Goal: Task Accomplishment & Management: Use online tool/utility

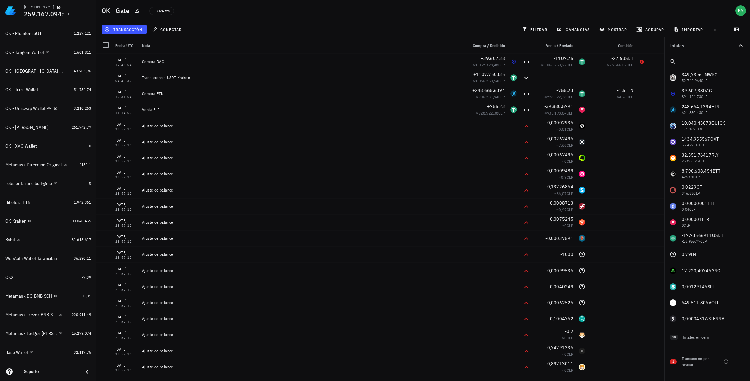
scroll to position [422, 0]
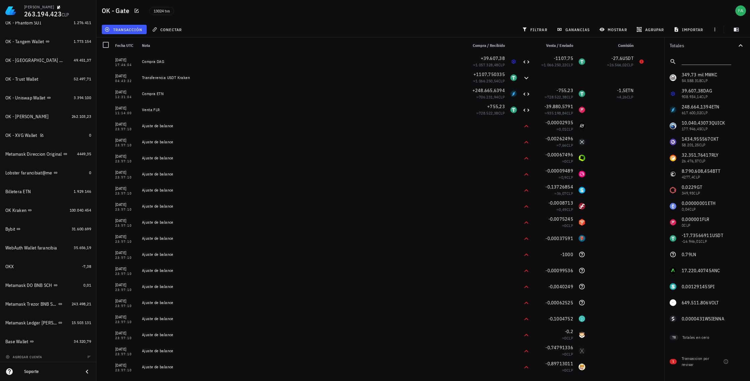
scroll to position [422, 0]
click at [44, 209] on div "OK Kraken" at bounding box center [36, 208] width 62 height 6
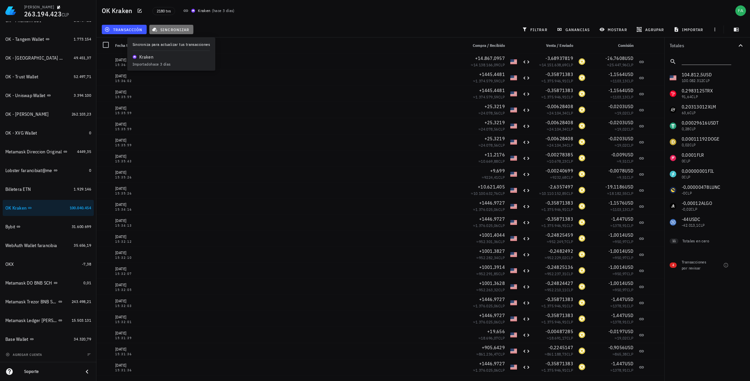
click at [186, 28] on span "sincronizar" at bounding box center [171, 29] width 36 height 5
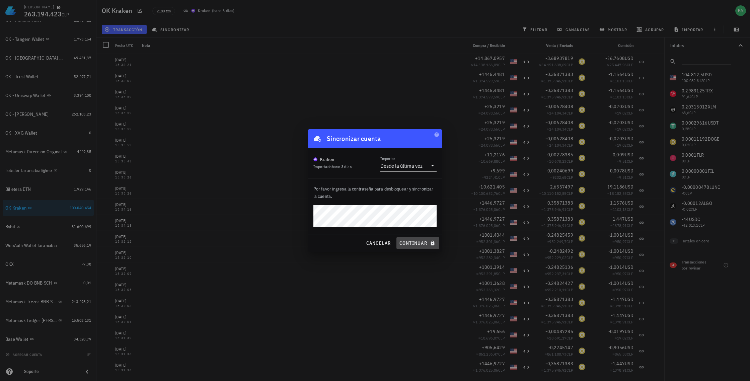
click at [419, 244] on span "continuar" at bounding box center [417, 243] width 37 height 6
